Goal: Information Seeking & Learning: Learn about a topic

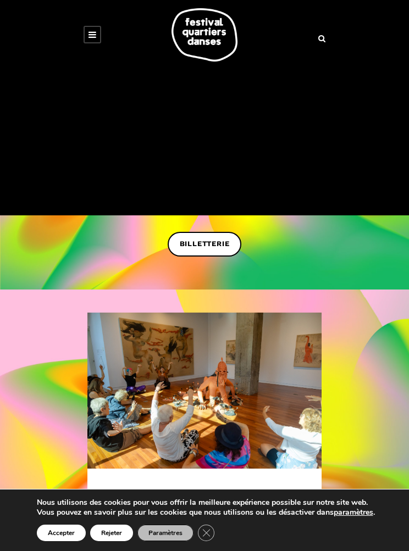
click at [99, 31] on link at bounding box center [93, 35] width 18 height 18
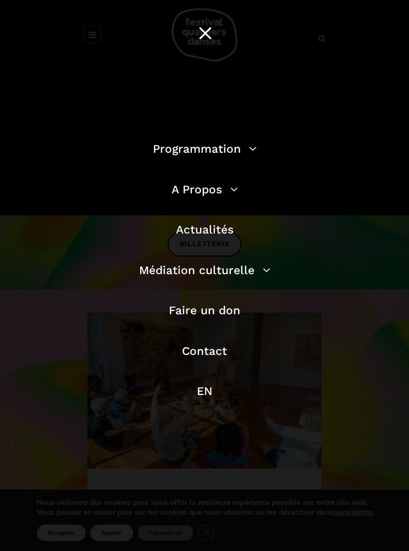
click at [210, 386] on link "EN" at bounding box center [204, 391] width 15 height 14
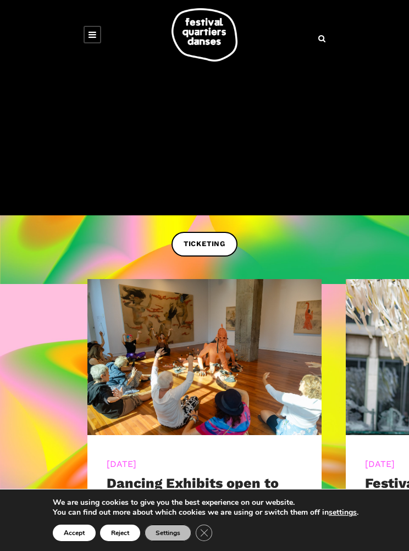
click at [96, 27] on link at bounding box center [93, 35] width 18 height 18
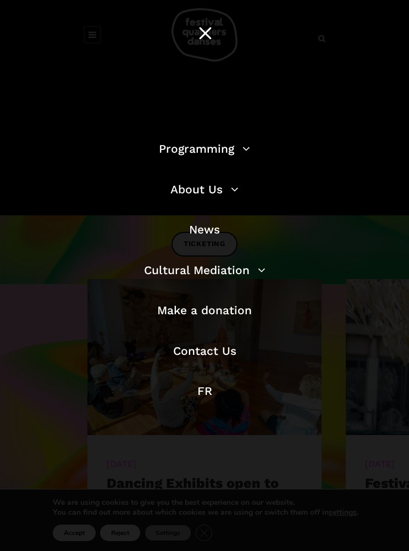
click at [237, 143] on link "Programming" at bounding box center [204, 149] width 91 height 14
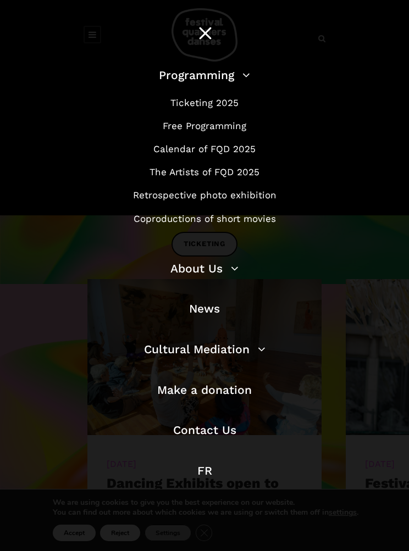
click at [220, 129] on link "Free Programming" at bounding box center [205, 125] width 84 height 11
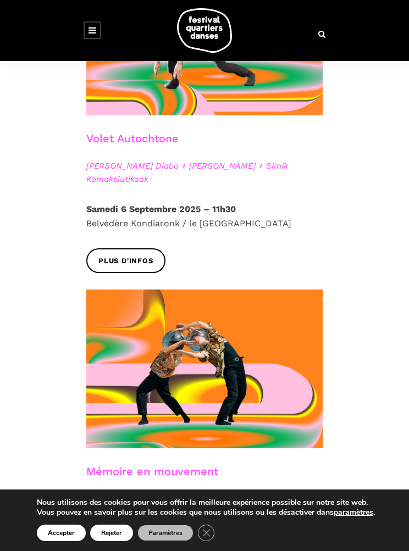
scroll to position [1394, 0]
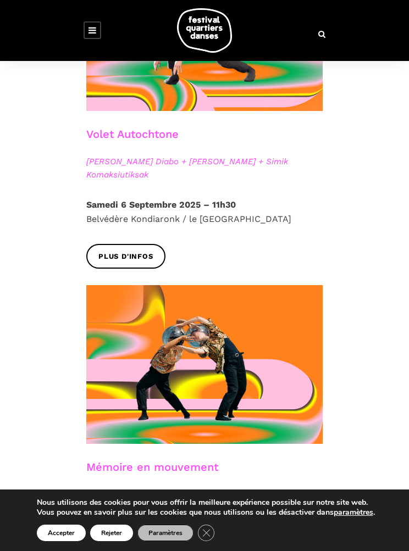
click at [127, 251] on span "Plus d'infos" at bounding box center [125, 257] width 55 height 12
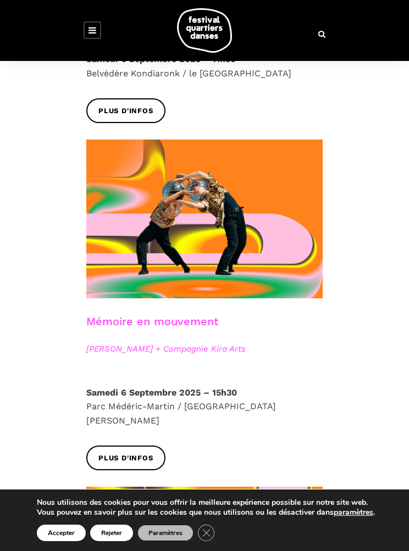
scroll to position [1545, 0]
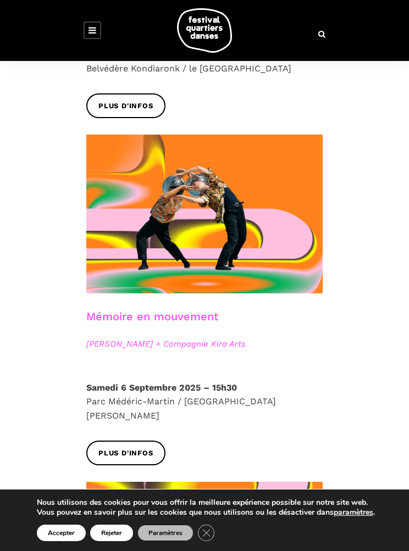
click at [137, 448] on span "Plus d'infos" at bounding box center [125, 454] width 55 height 12
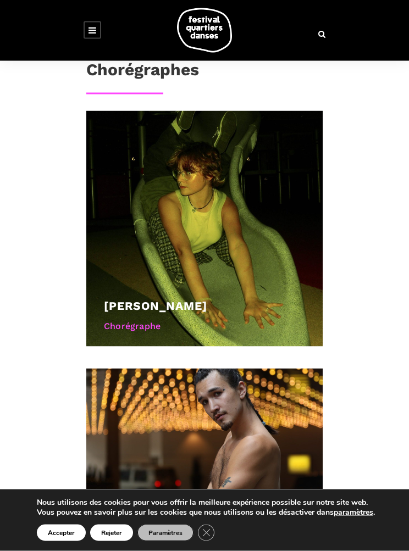
scroll to position [890, 0]
